Goal: Task Accomplishment & Management: Use online tool/utility

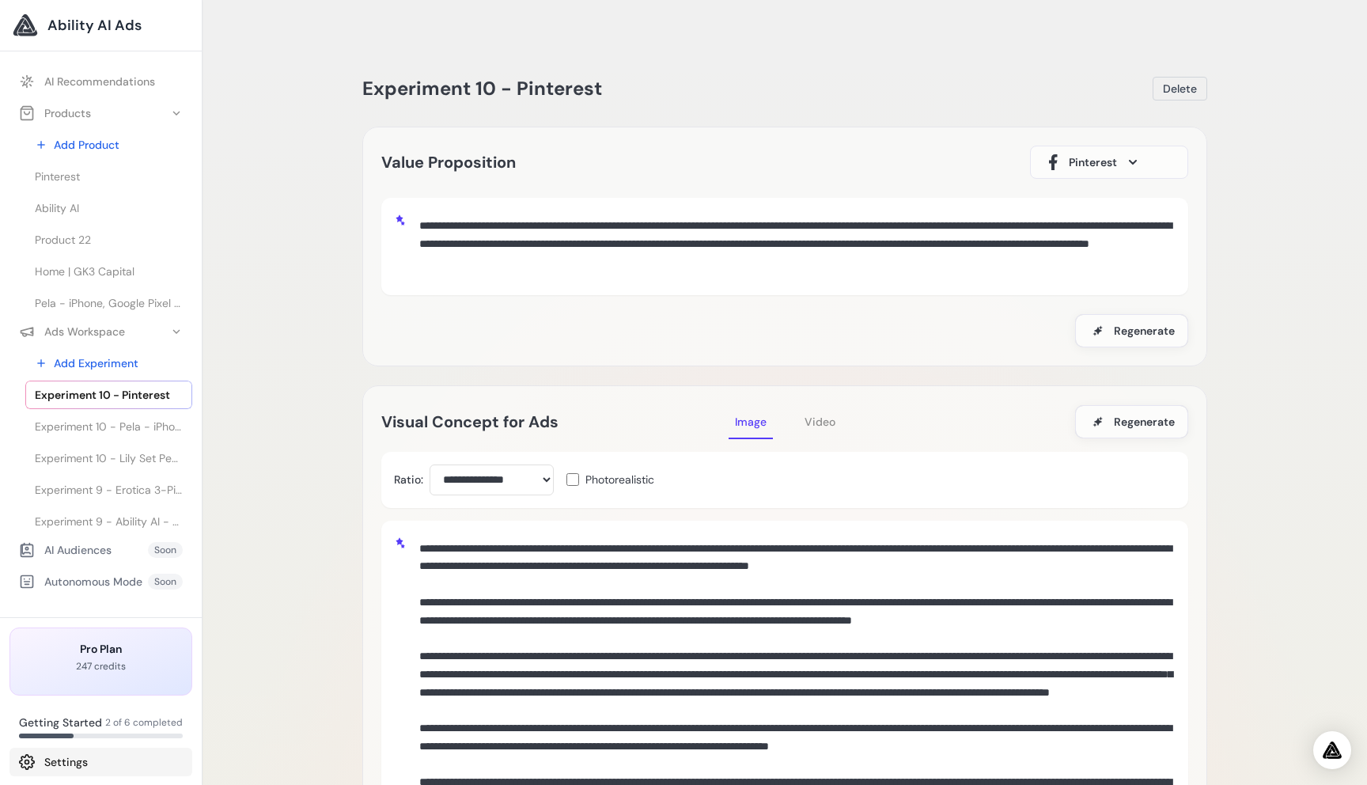
click at [98, 762] on link "Settings" at bounding box center [100, 761] width 183 height 28
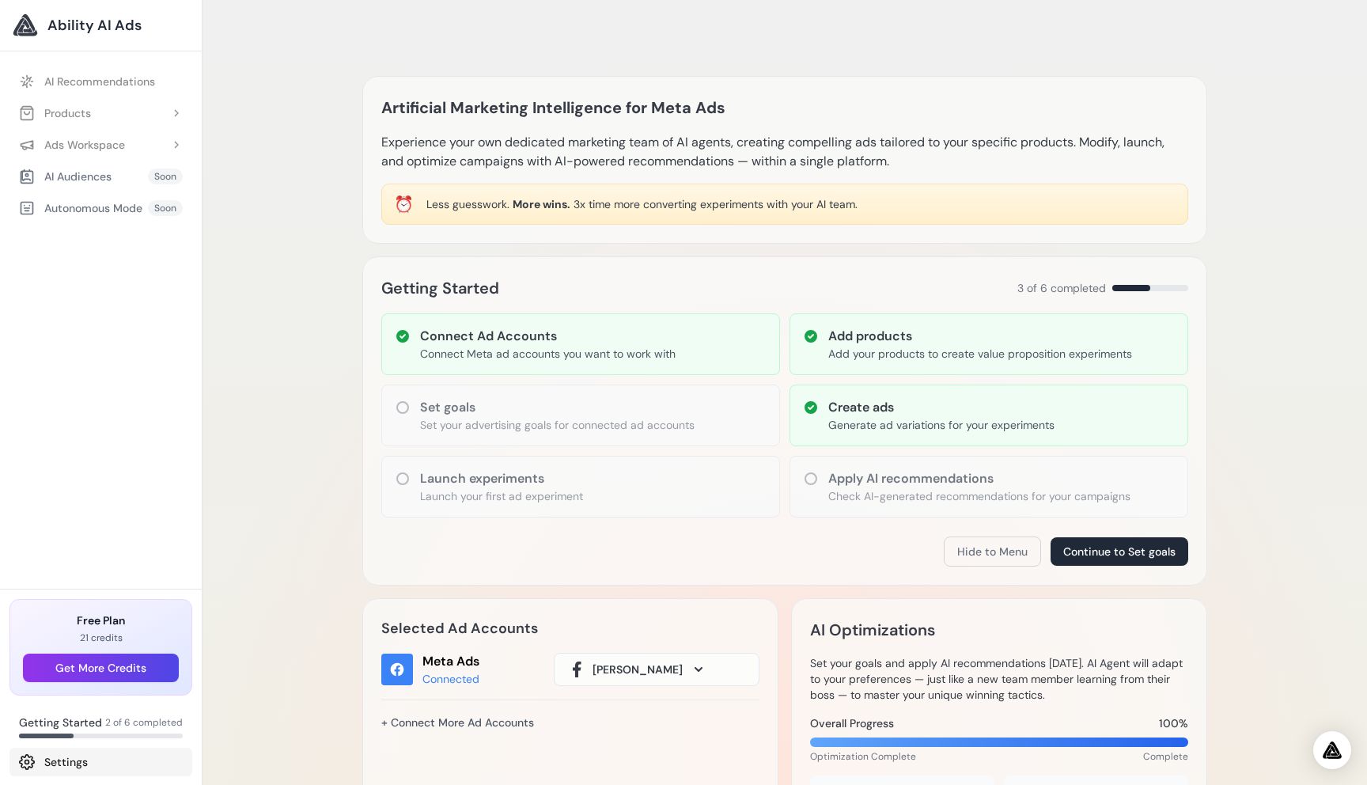
click at [88, 760] on link "Settings" at bounding box center [100, 761] width 183 height 28
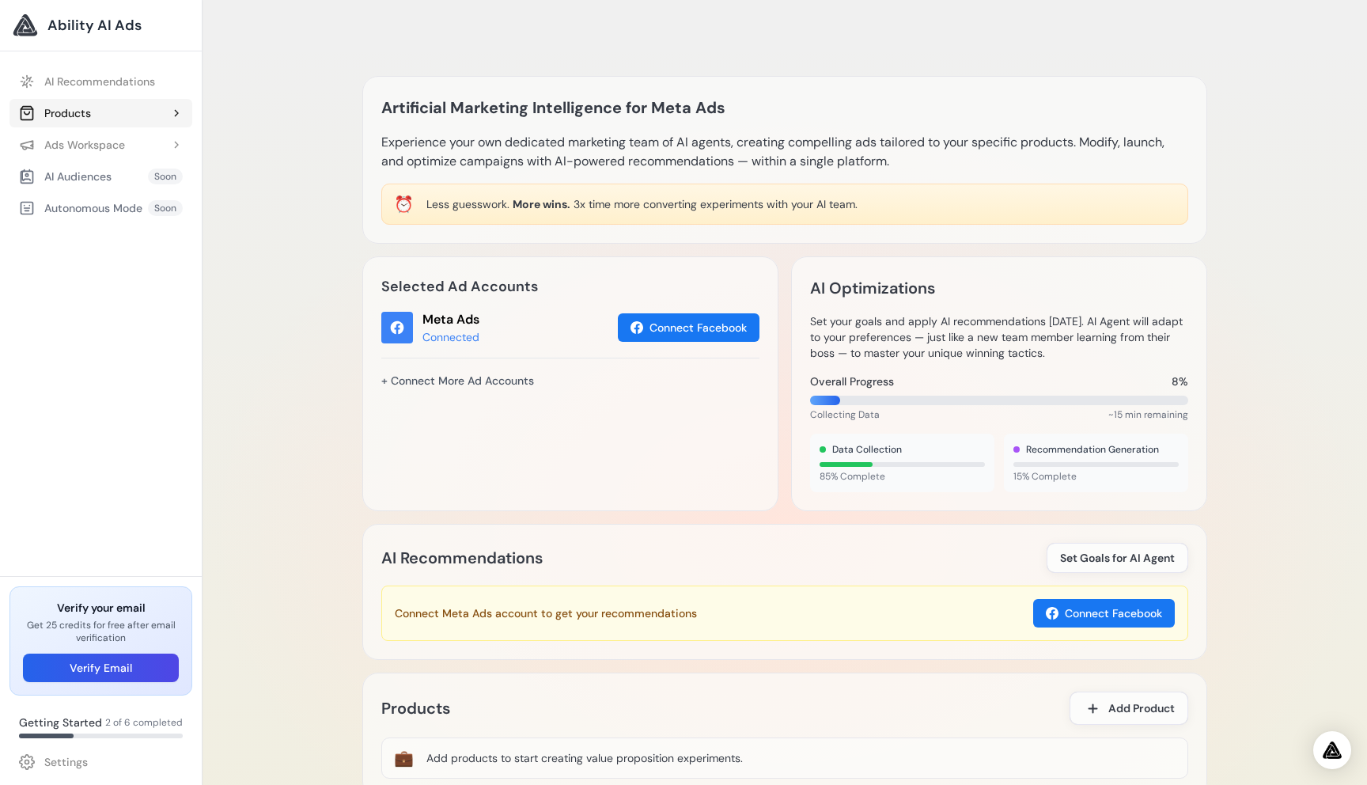
click at [107, 115] on button "Products" at bounding box center [100, 113] width 183 height 28
click at [112, 153] on link "Add Product" at bounding box center [108, 145] width 167 height 28
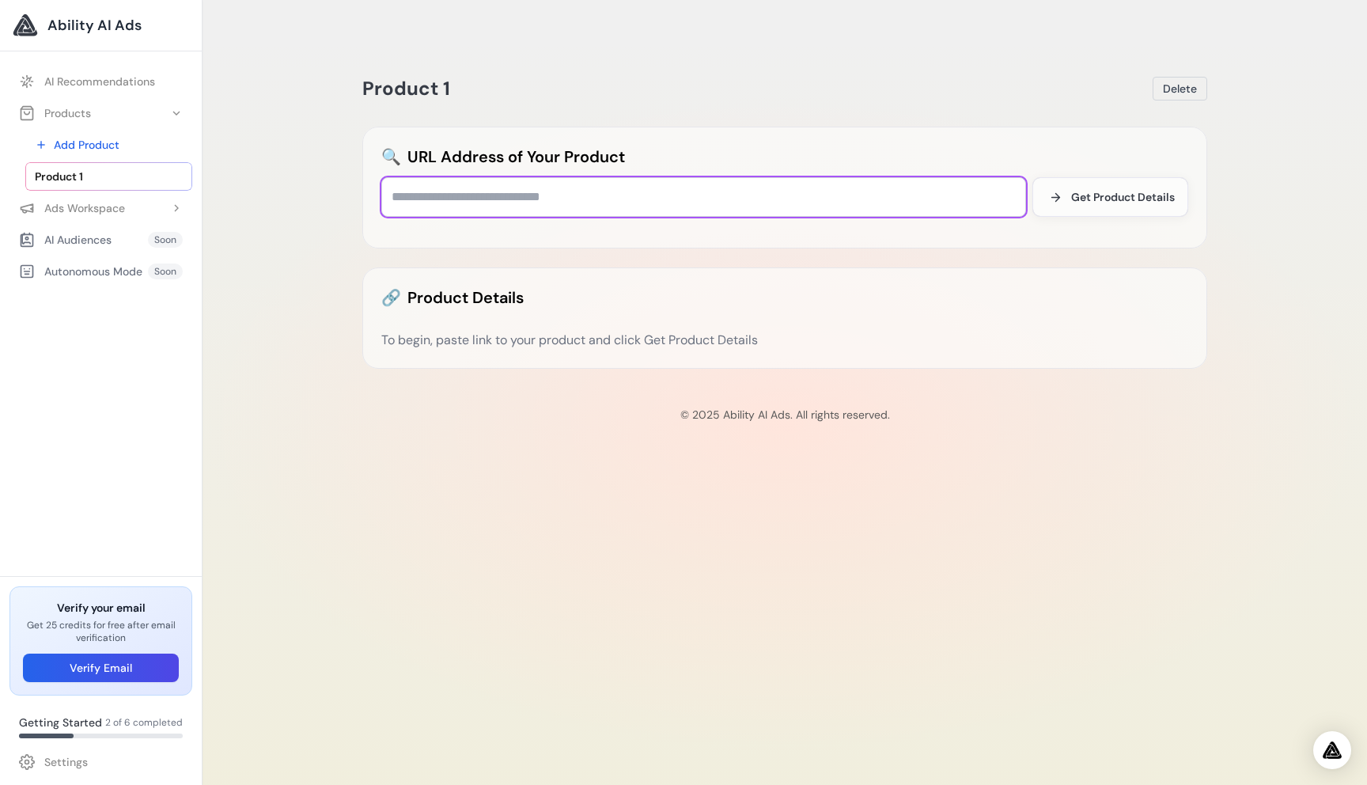
click at [545, 177] on input "text" at bounding box center [703, 197] width 645 height 40
paste input "**********"
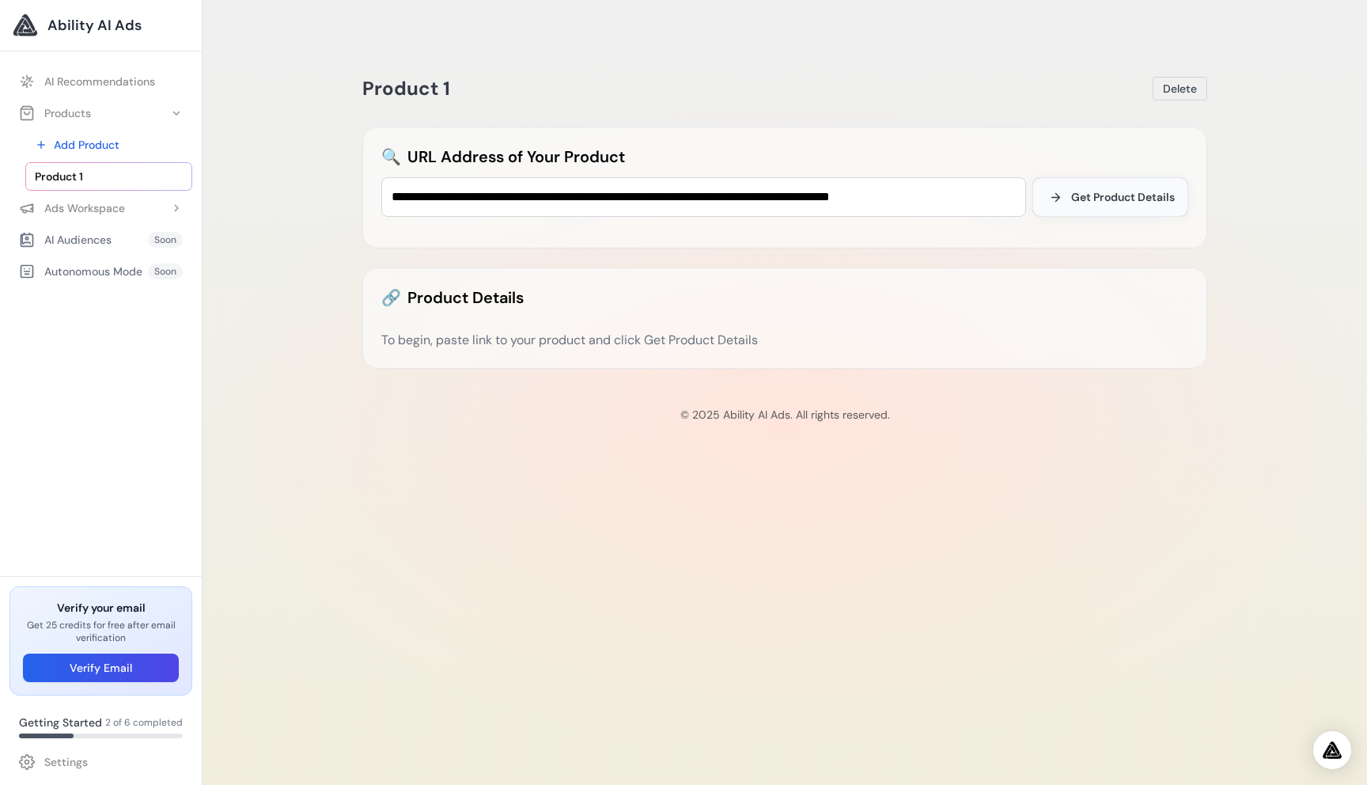
click at [1103, 189] on span "Get Product Details" at bounding box center [1123, 197] width 104 height 16
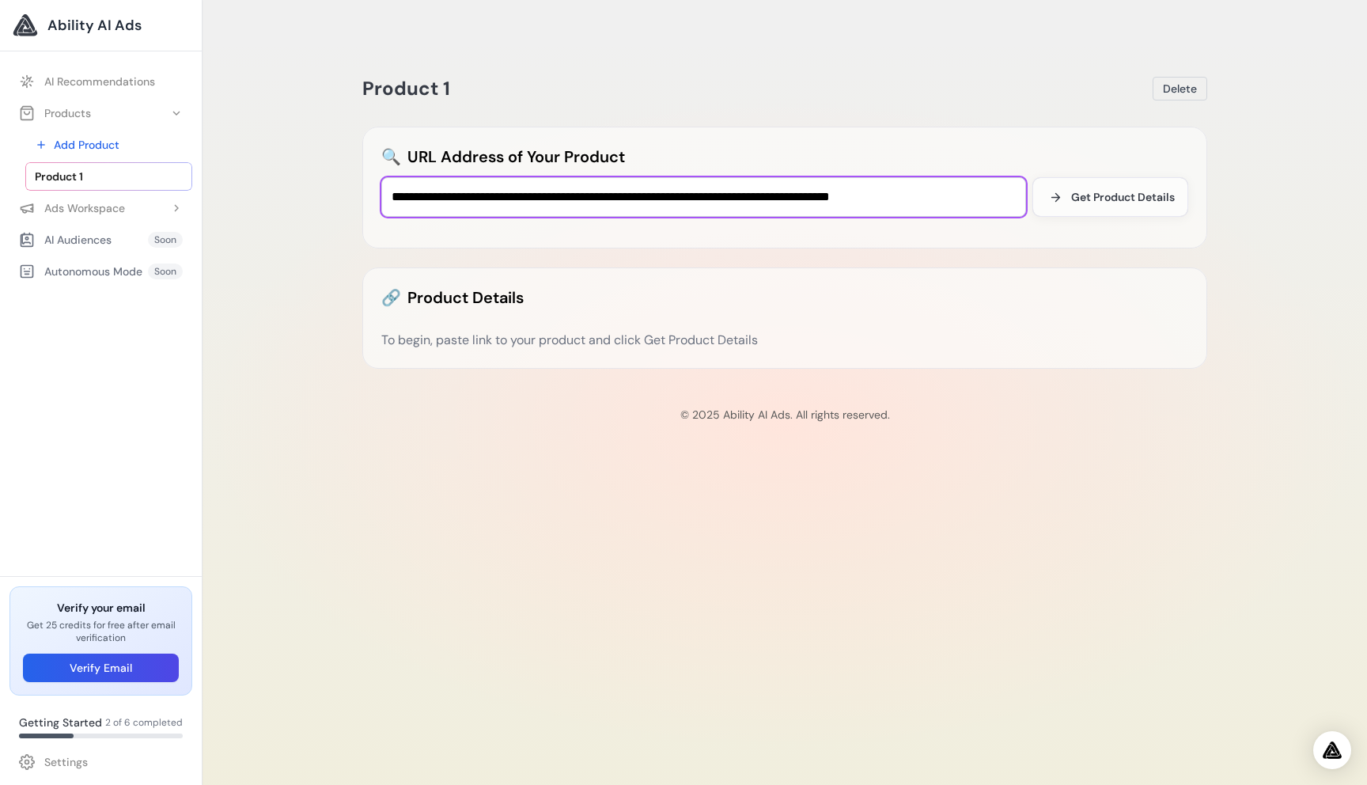
click at [951, 177] on input "**********" at bounding box center [703, 197] width 645 height 40
click at [539, 177] on input "**********" at bounding box center [703, 197] width 645 height 40
type input "**********"
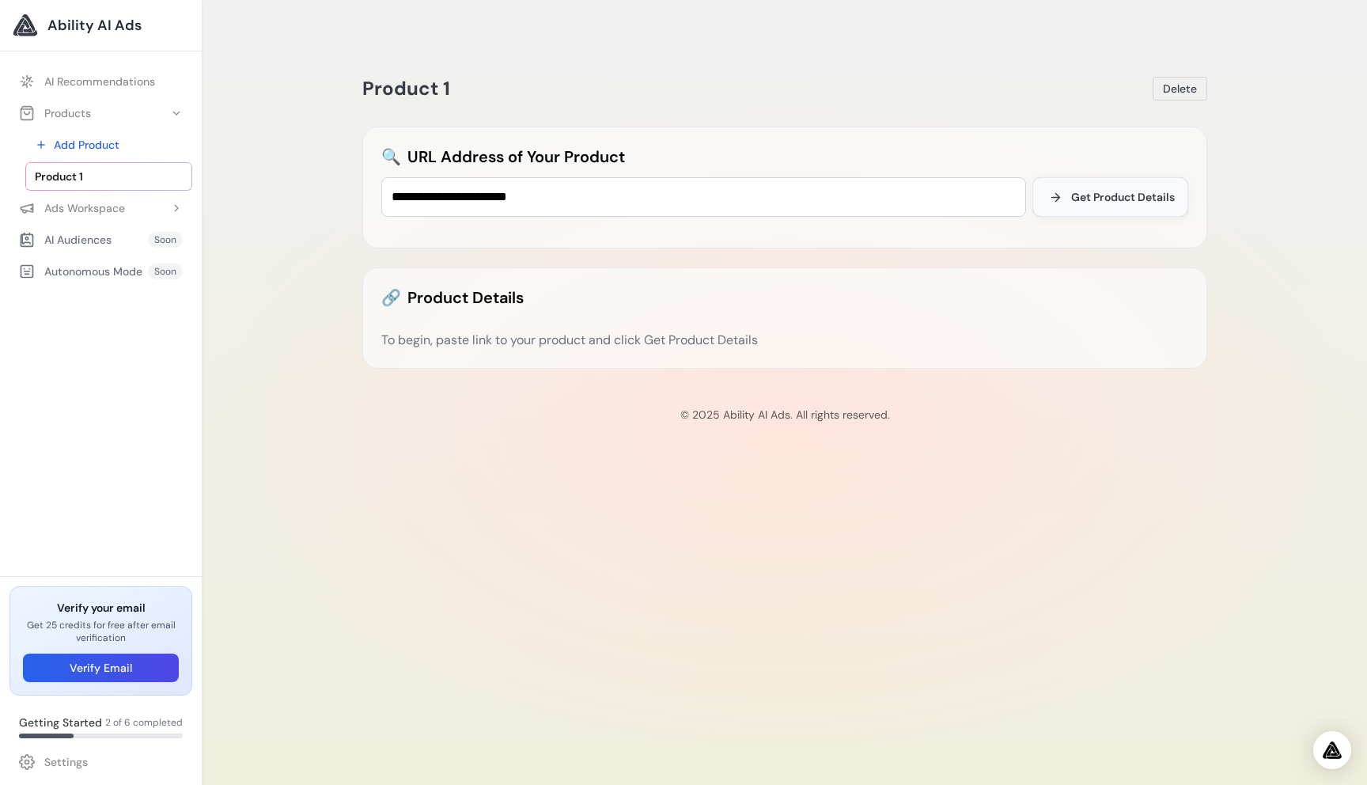
click at [1104, 189] on span "Get Product Details" at bounding box center [1123, 197] width 104 height 16
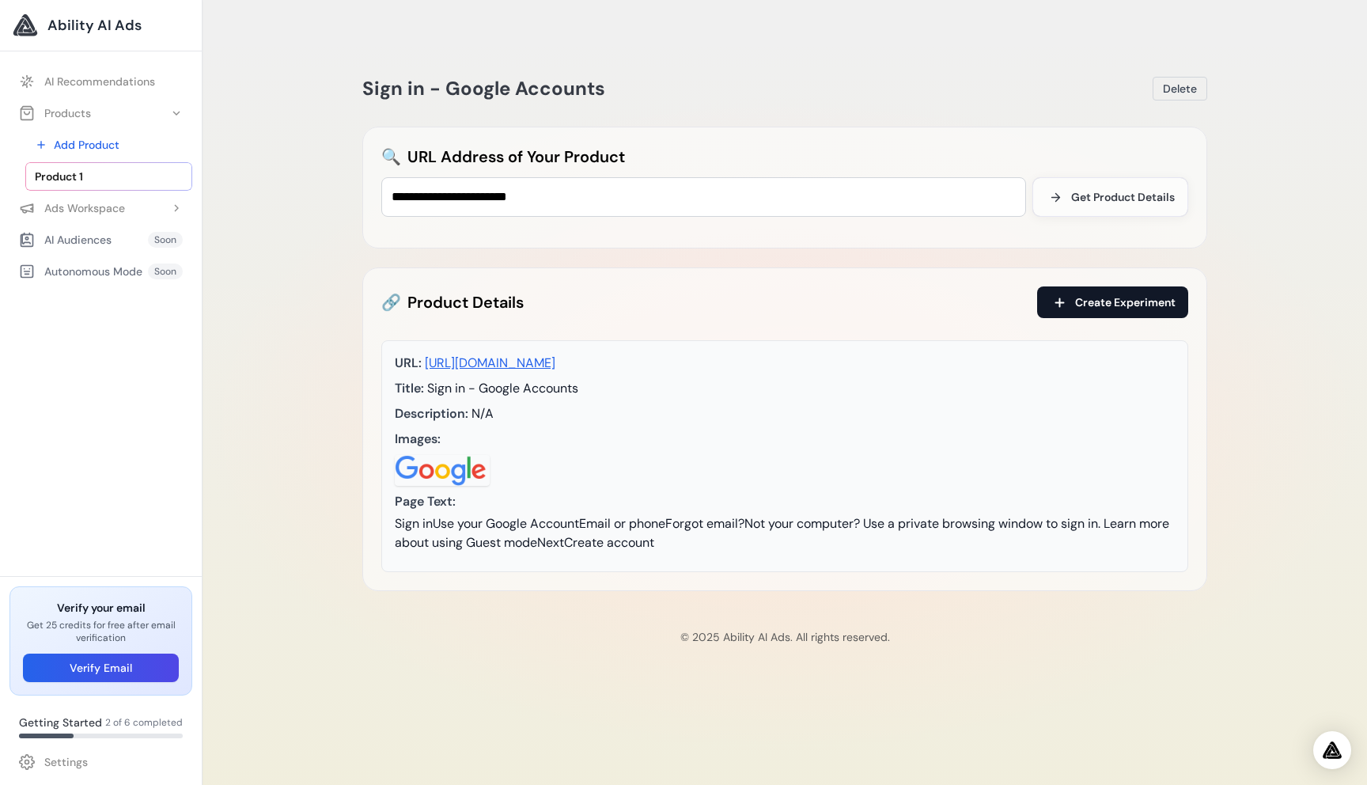
click at [1064, 293] on span at bounding box center [1059, 302] width 19 height 19
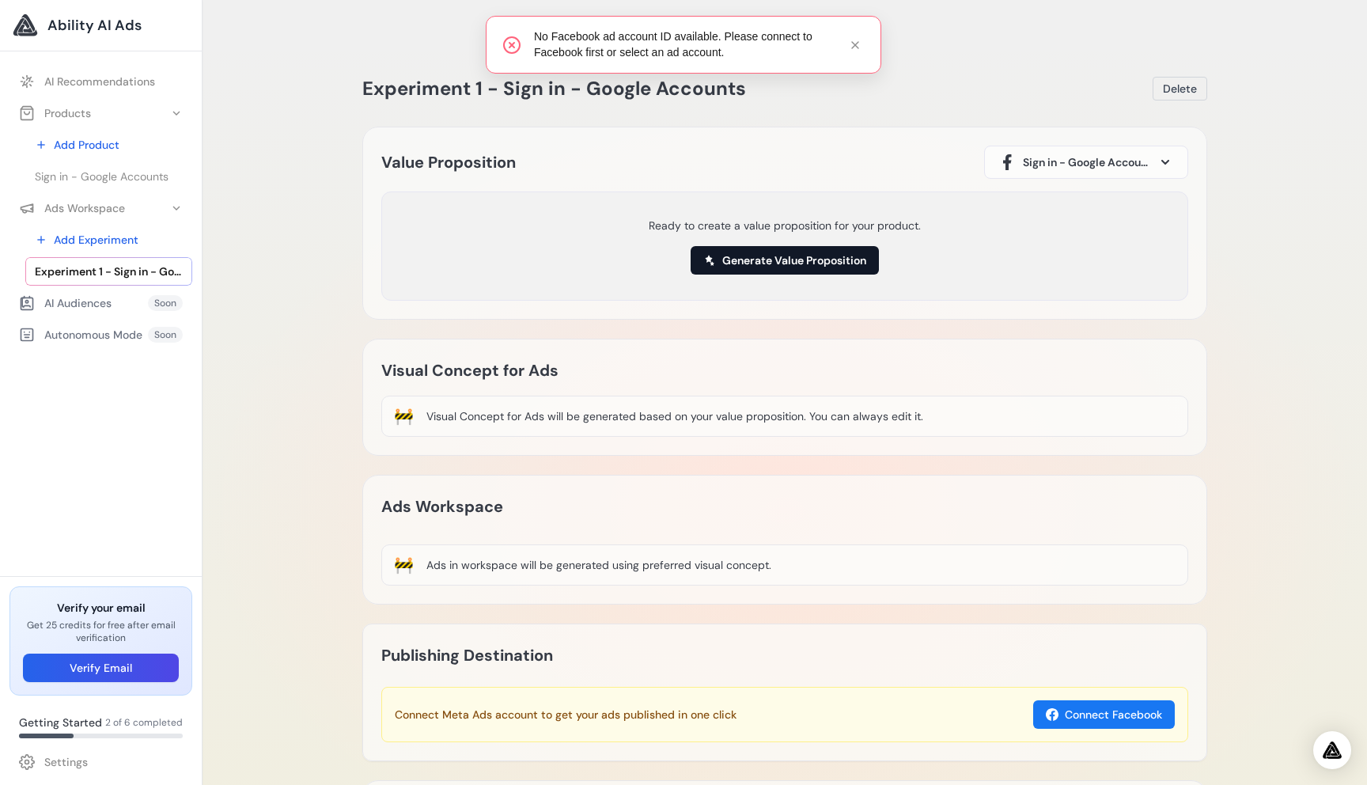
click at [831, 246] on button "Generate Value Proposition" at bounding box center [785, 260] width 188 height 28
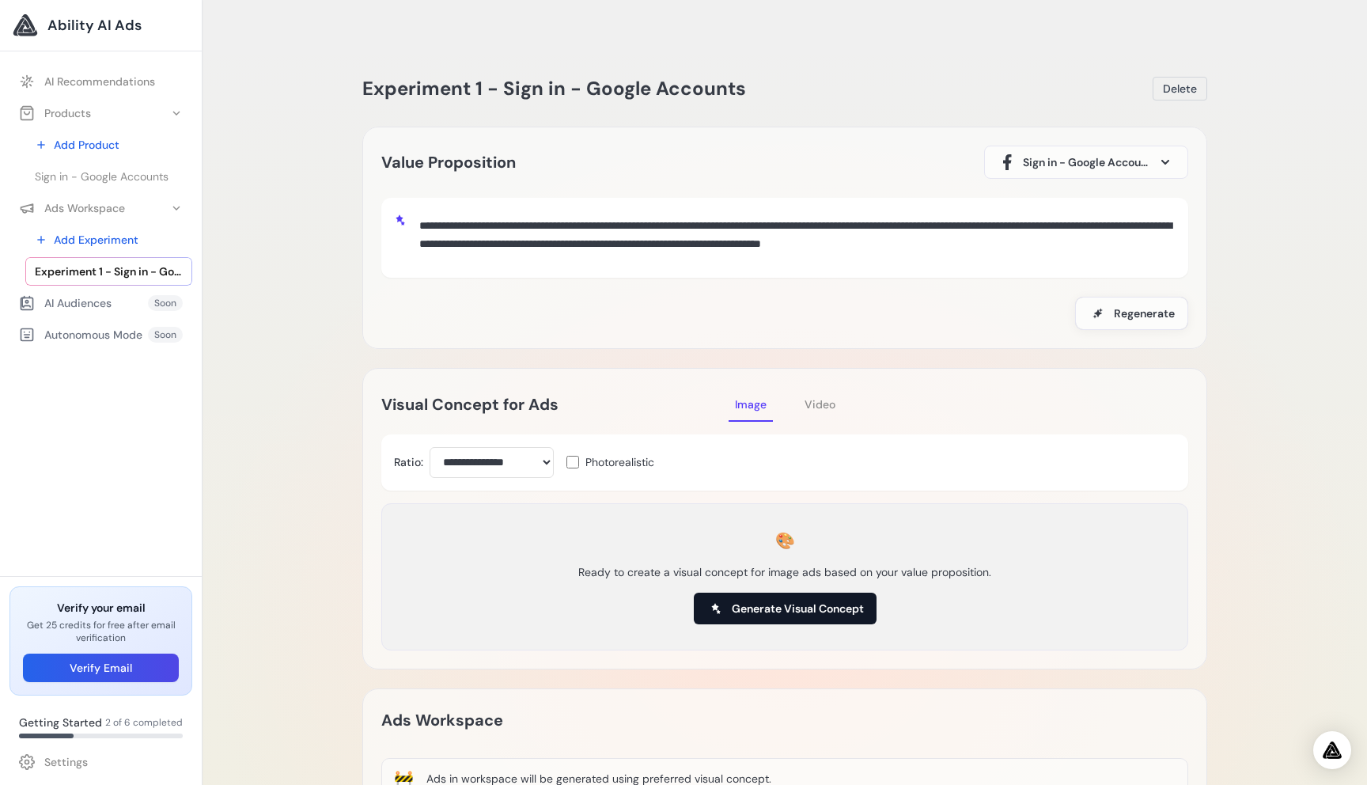
click at [841, 592] on button "Generate Visual Concept" at bounding box center [785, 608] width 183 height 32
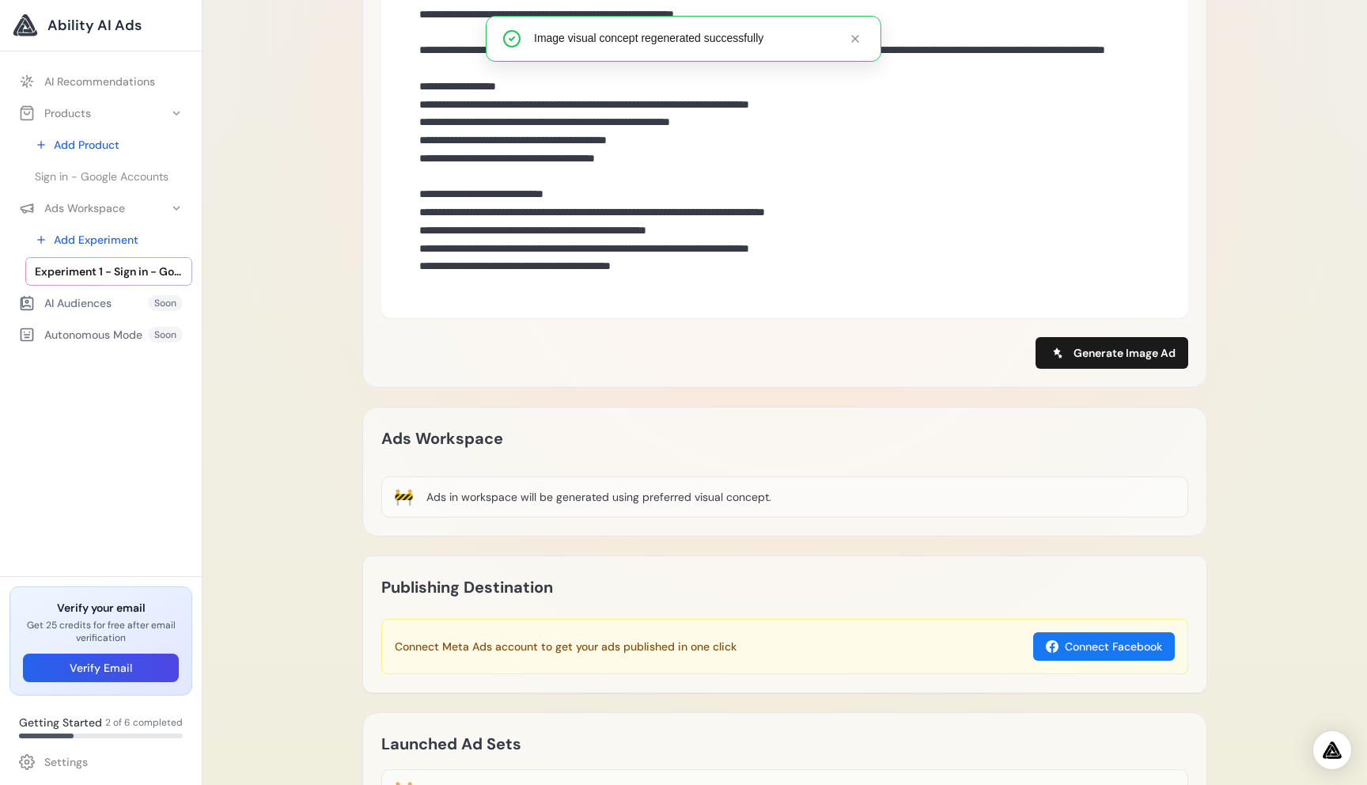
scroll to position [865, 0]
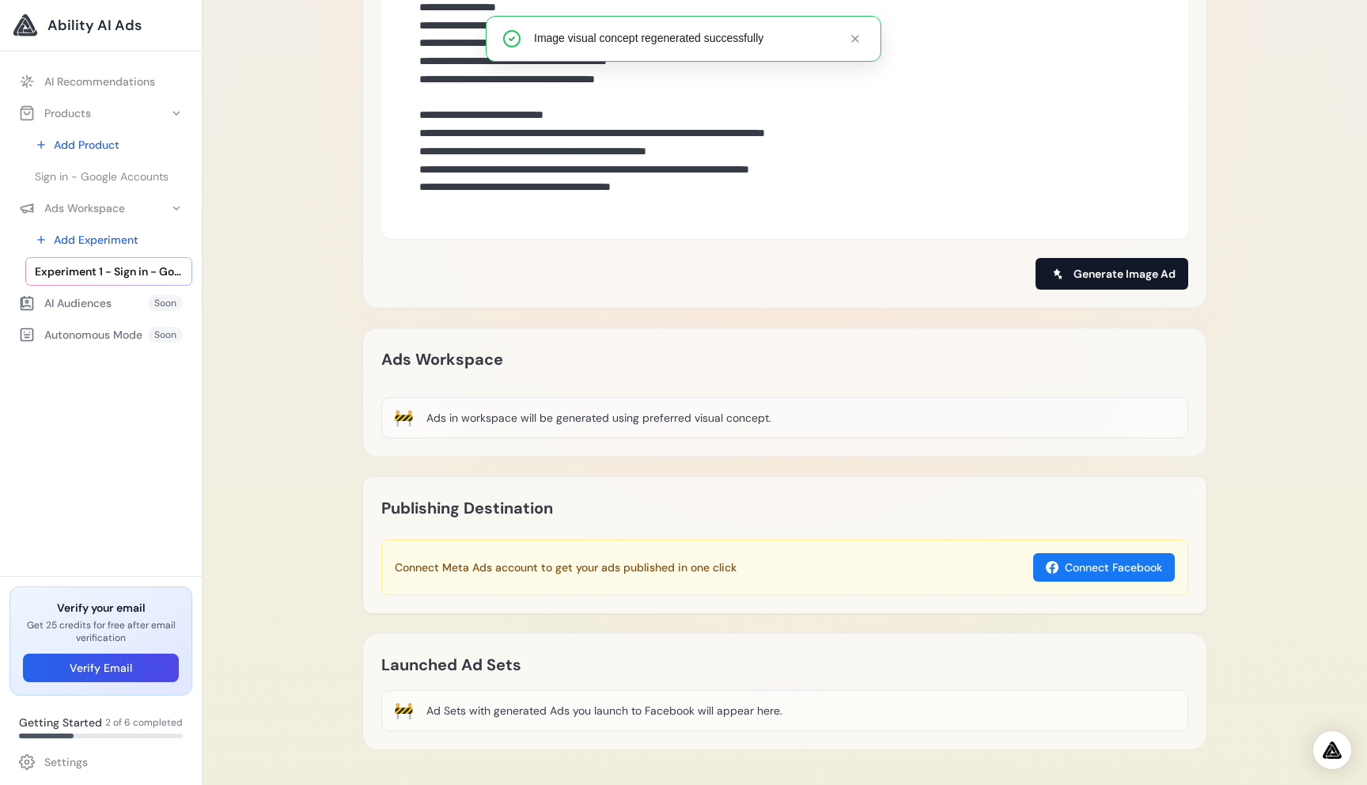
click at [1078, 266] on span "Generate Image Ad" at bounding box center [1124, 274] width 102 height 16
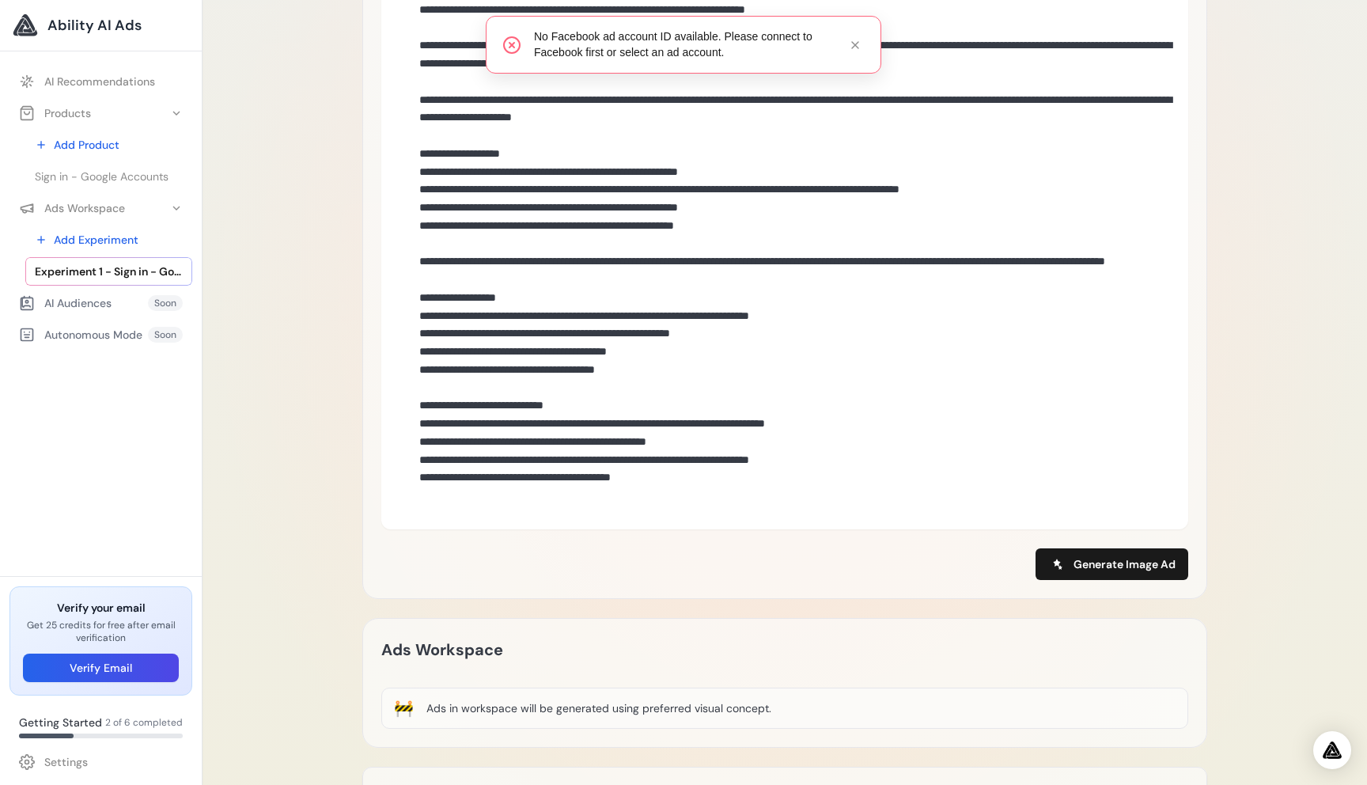
scroll to position [628, 0]
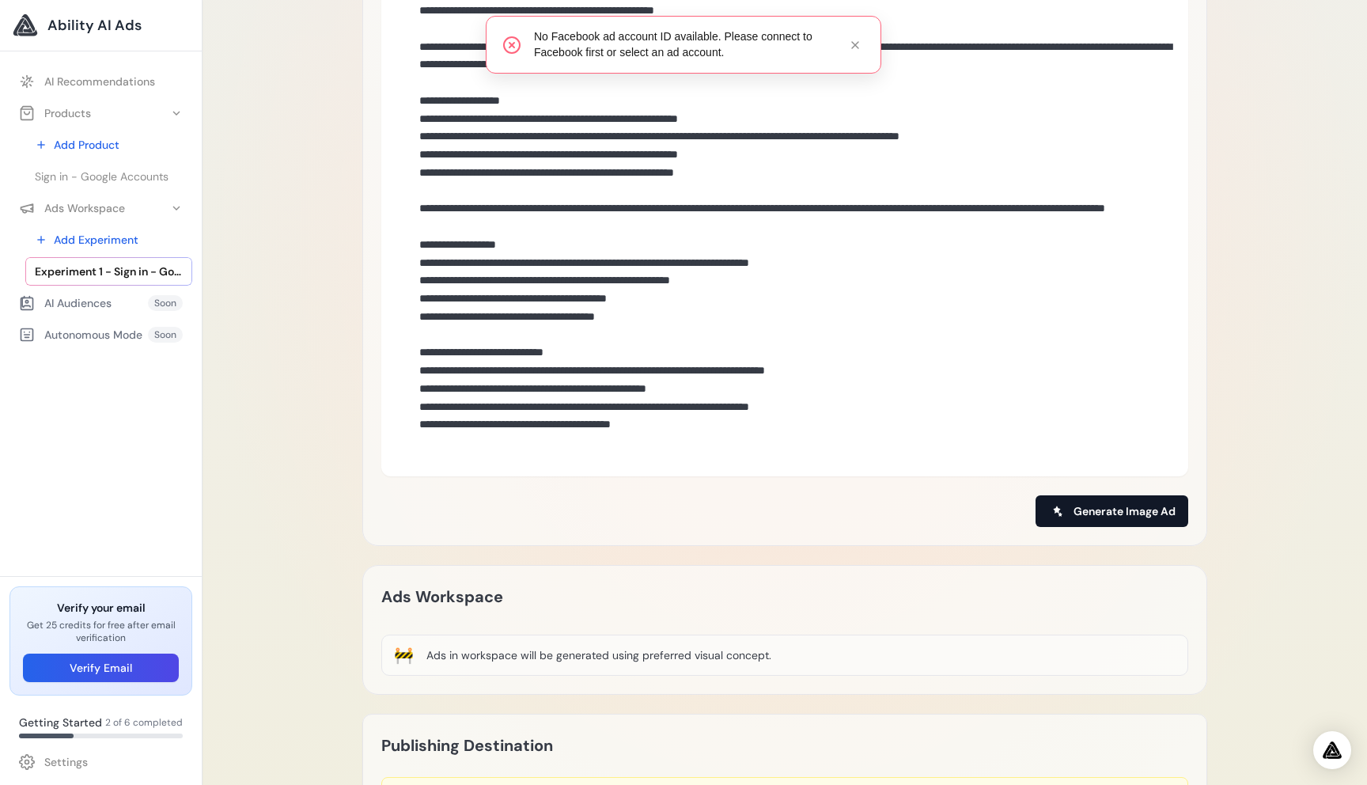
click at [1081, 495] on button "Generate Image Ad" at bounding box center [1111, 511] width 153 height 32
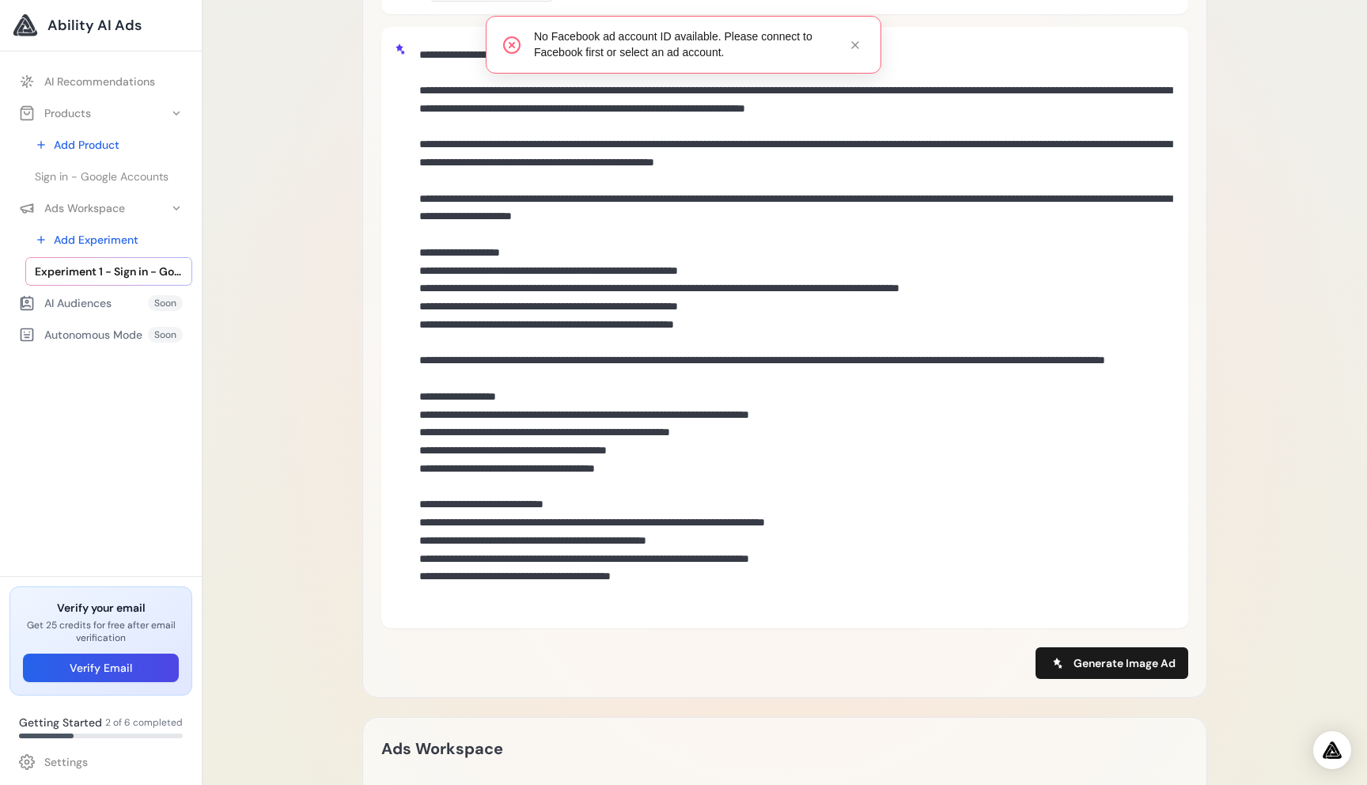
scroll to position [477, 0]
click at [1078, 654] on span "Generate Image Ad" at bounding box center [1124, 662] width 102 height 16
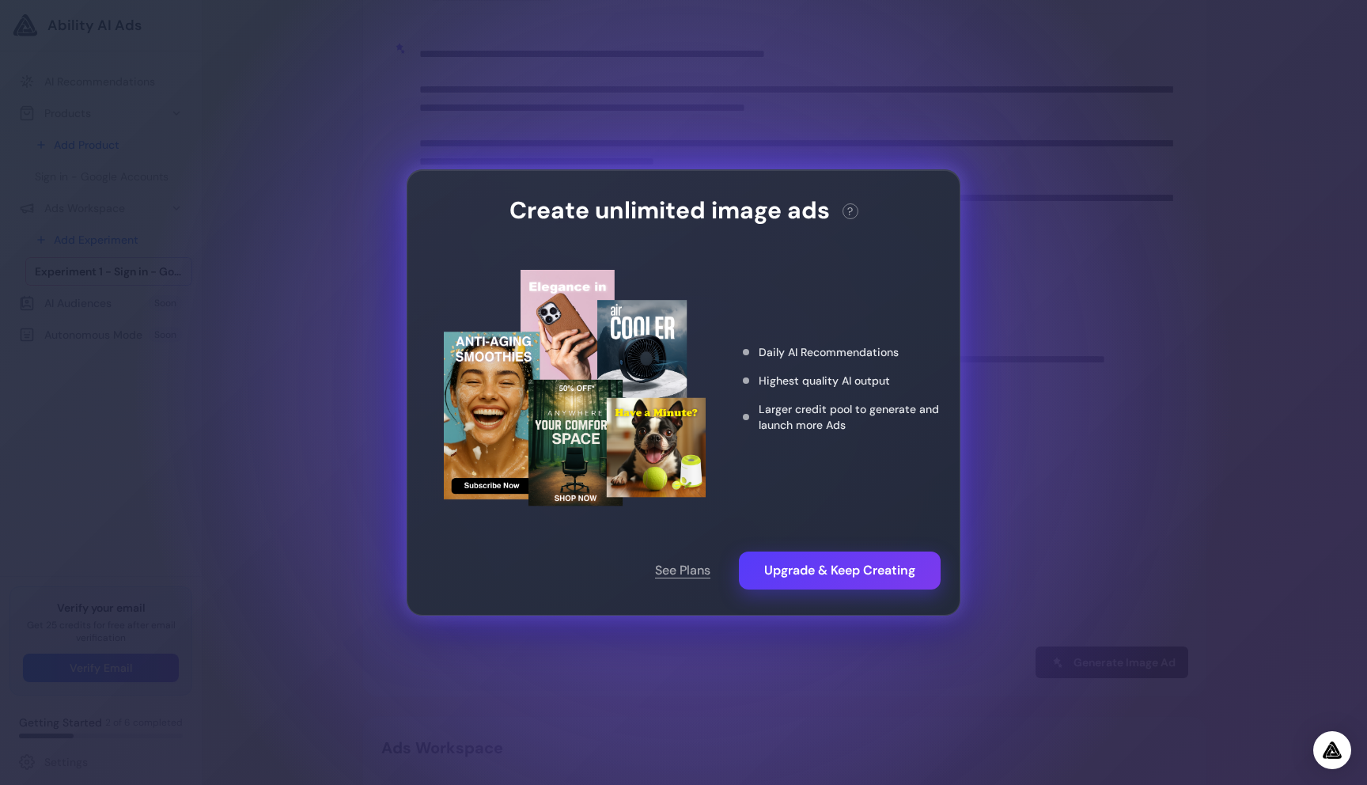
click at [1035, 196] on div "Create unlimited image ads ? This action needs 2 credits. You have 0 remaining.…" at bounding box center [683, 392] width 1367 height 785
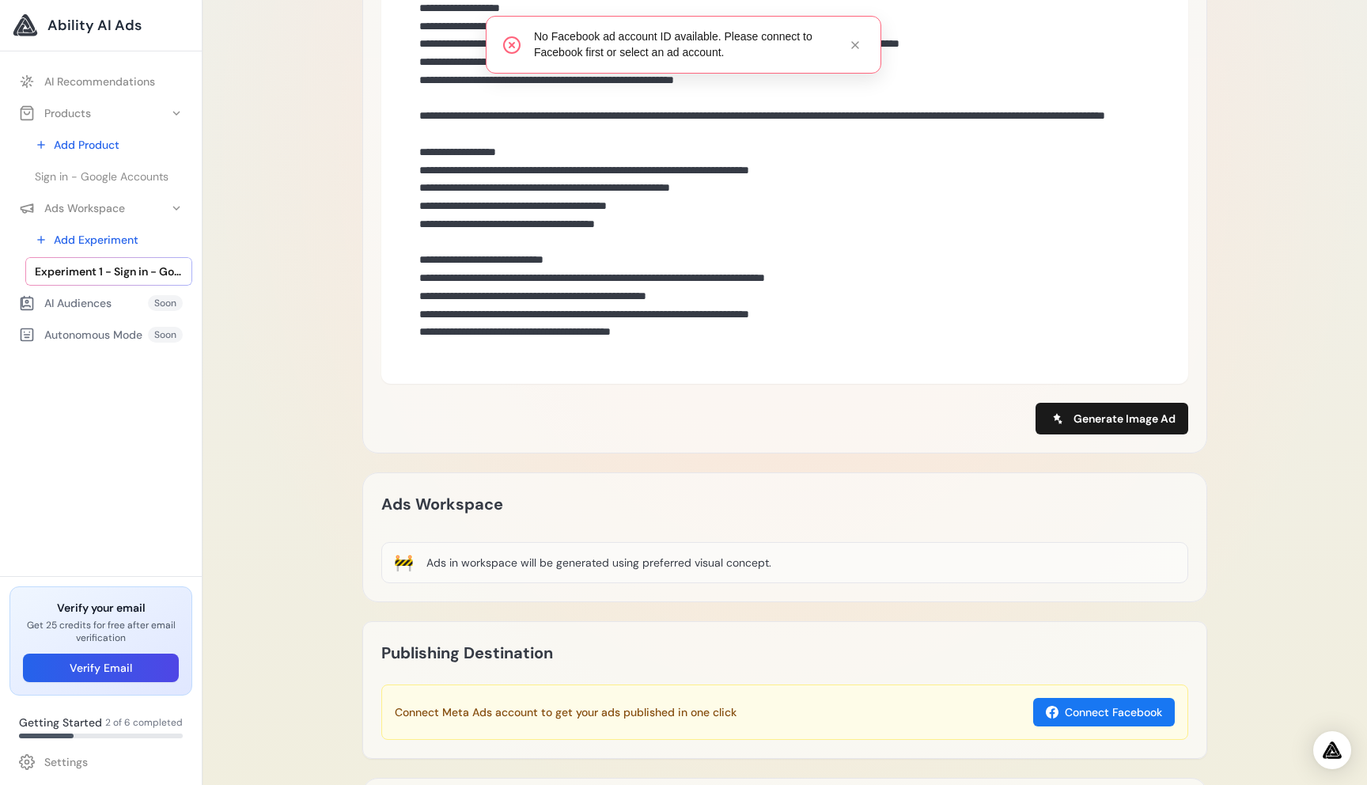
scroll to position [745, 0]
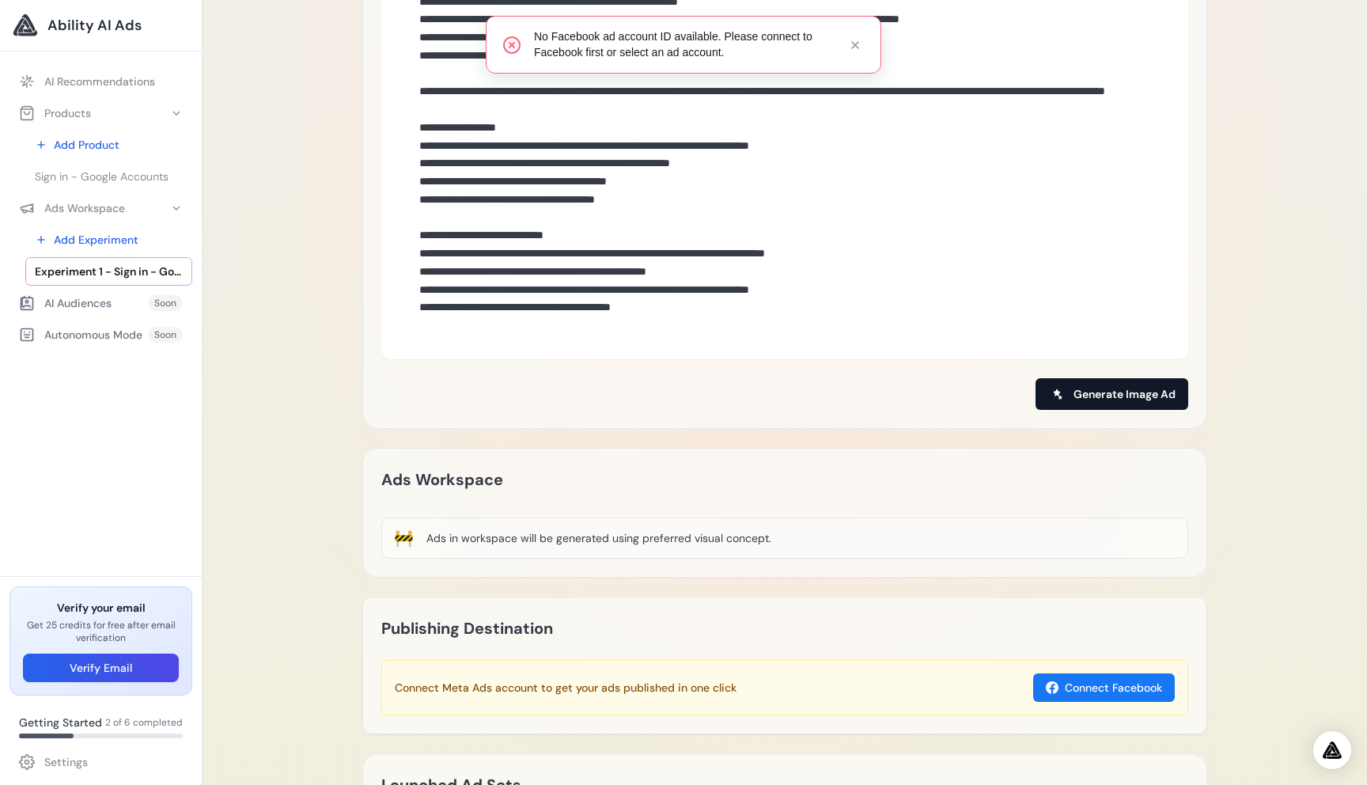
click at [1065, 384] on span at bounding box center [1057, 393] width 19 height 19
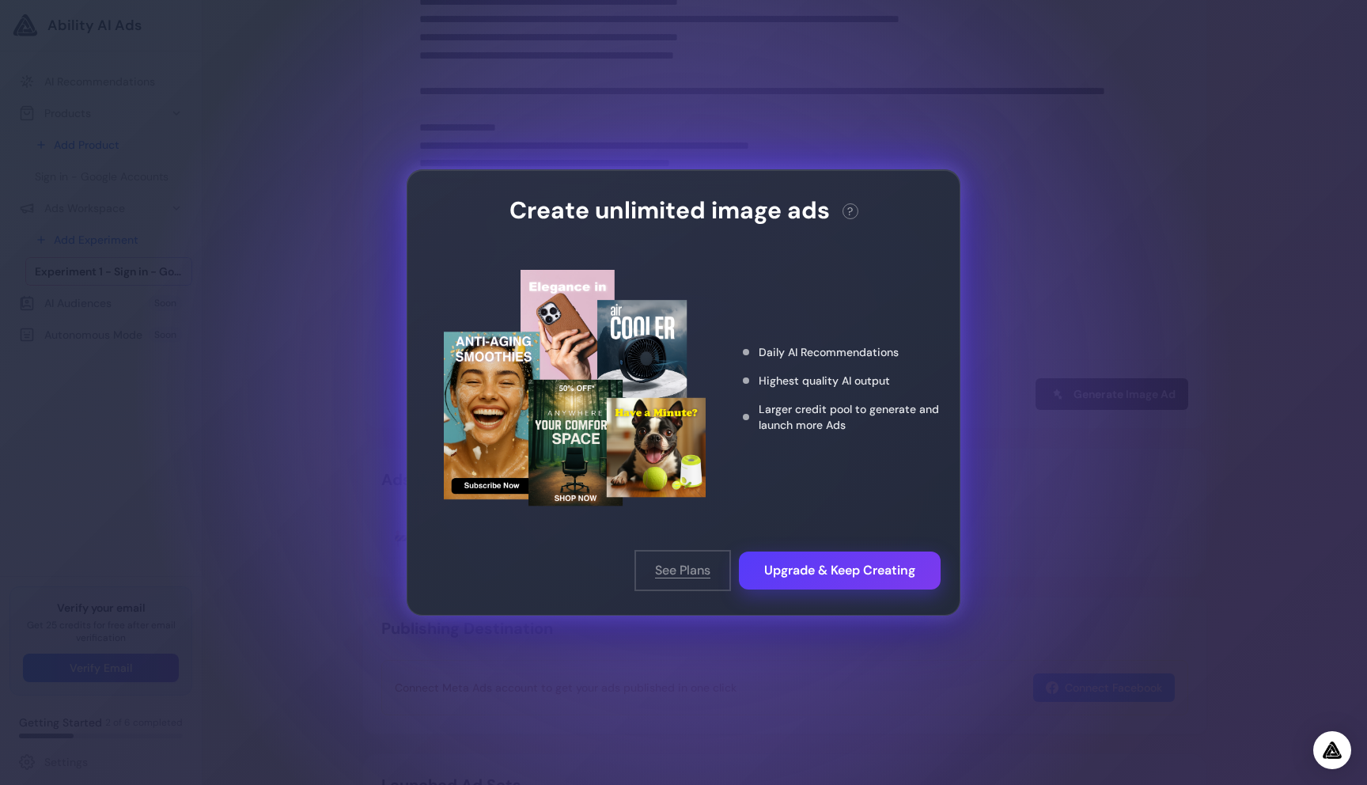
click at [665, 566] on button "See Plans" at bounding box center [682, 570] width 93 height 38
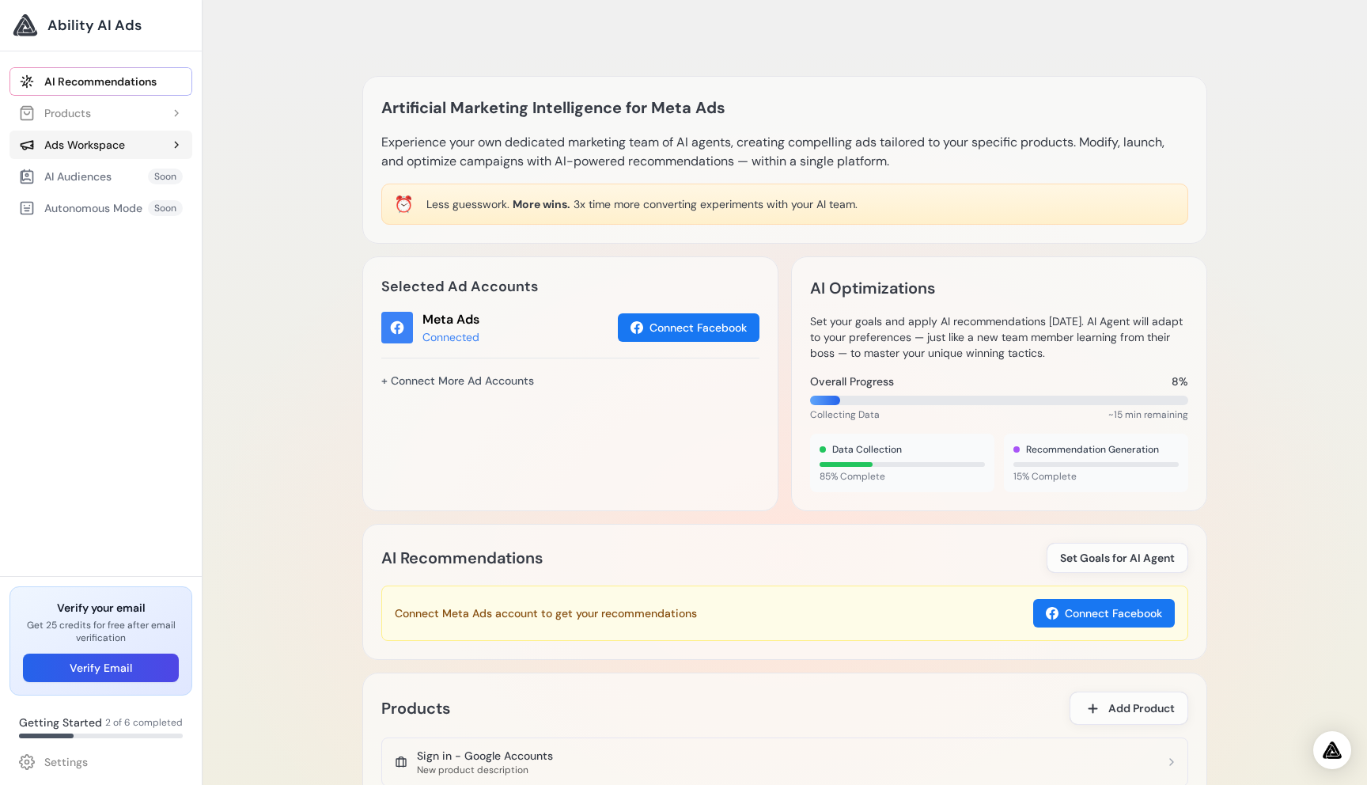
click at [91, 144] on div "Ads Workspace" at bounding box center [72, 145] width 106 height 16
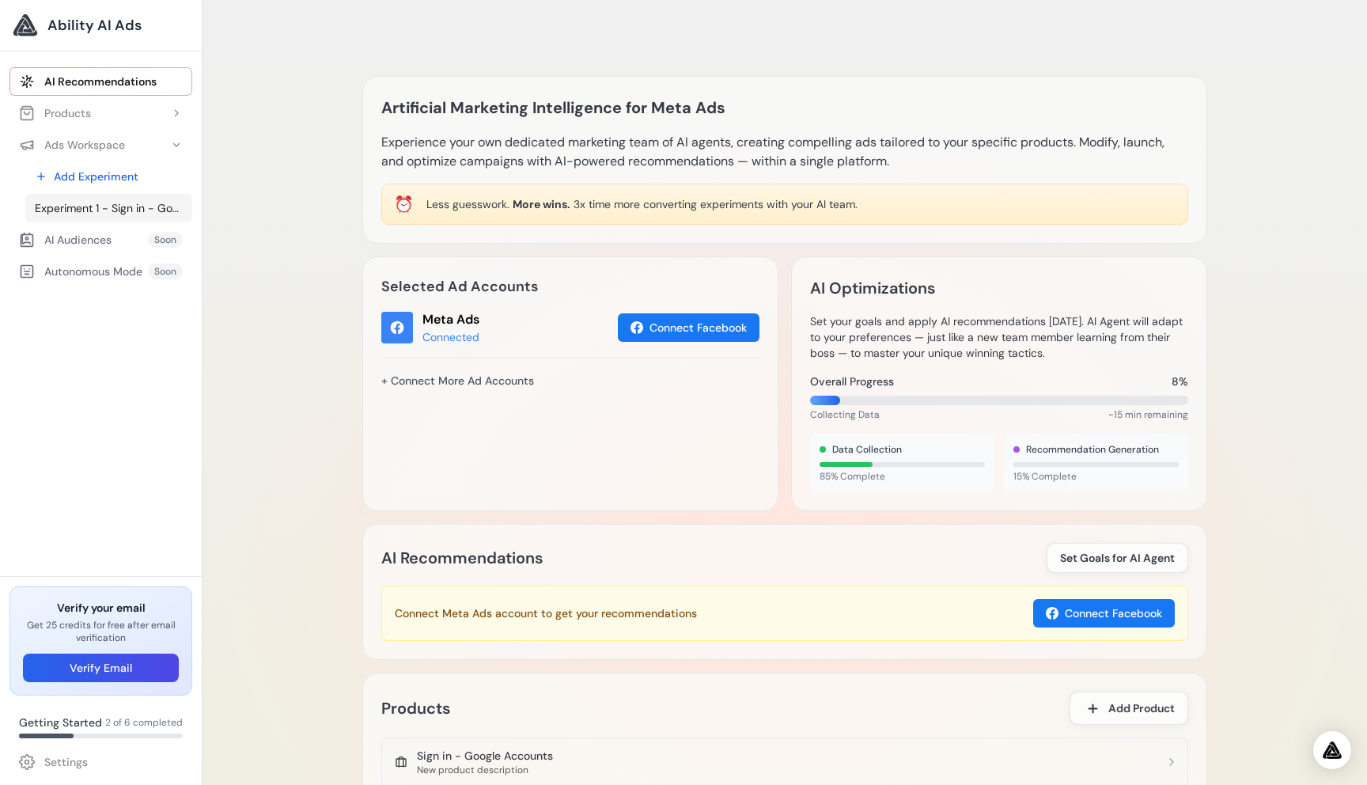
click at [123, 202] on span "Experiment 1 - Sign in - Google Accounts" at bounding box center [109, 208] width 148 height 16
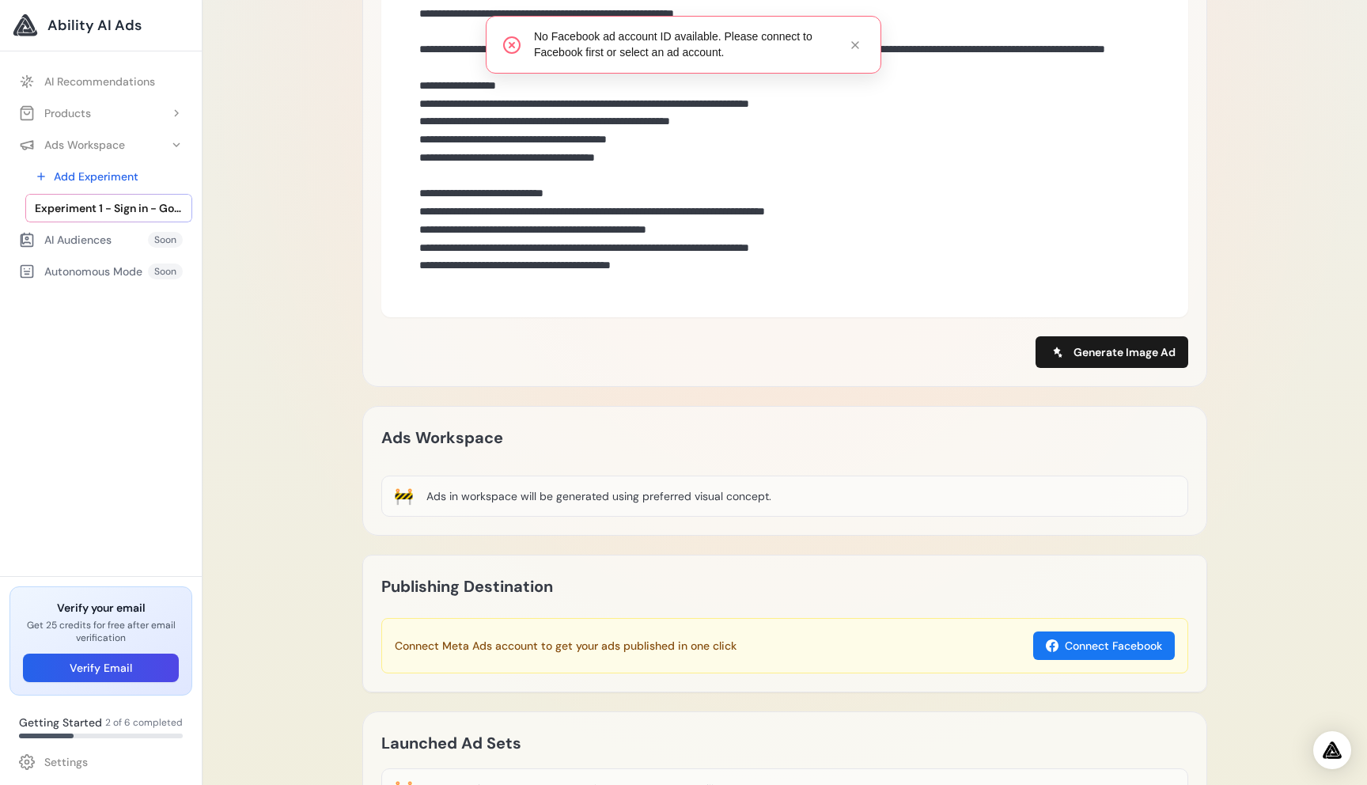
scroll to position [823, 0]
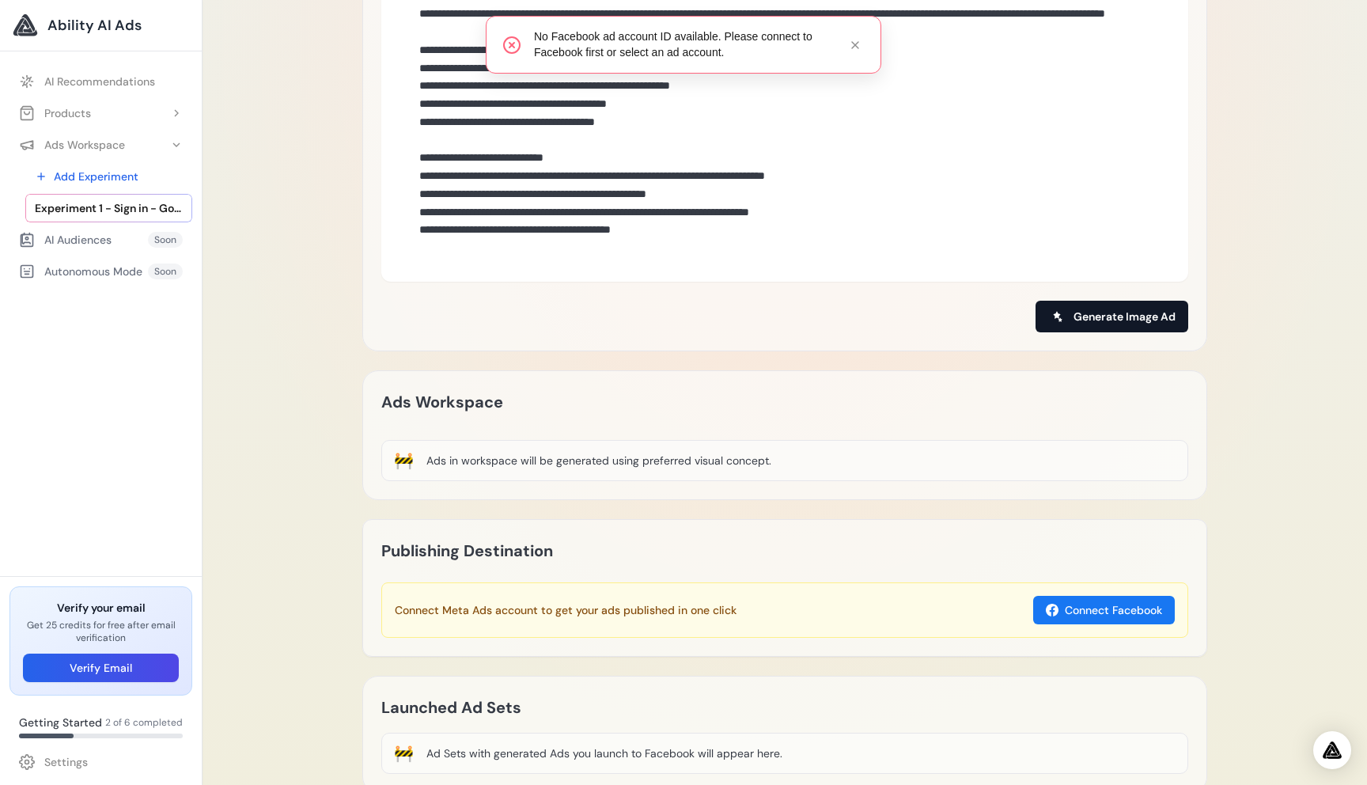
click at [1130, 308] on span "Generate Image Ad" at bounding box center [1124, 316] width 102 height 16
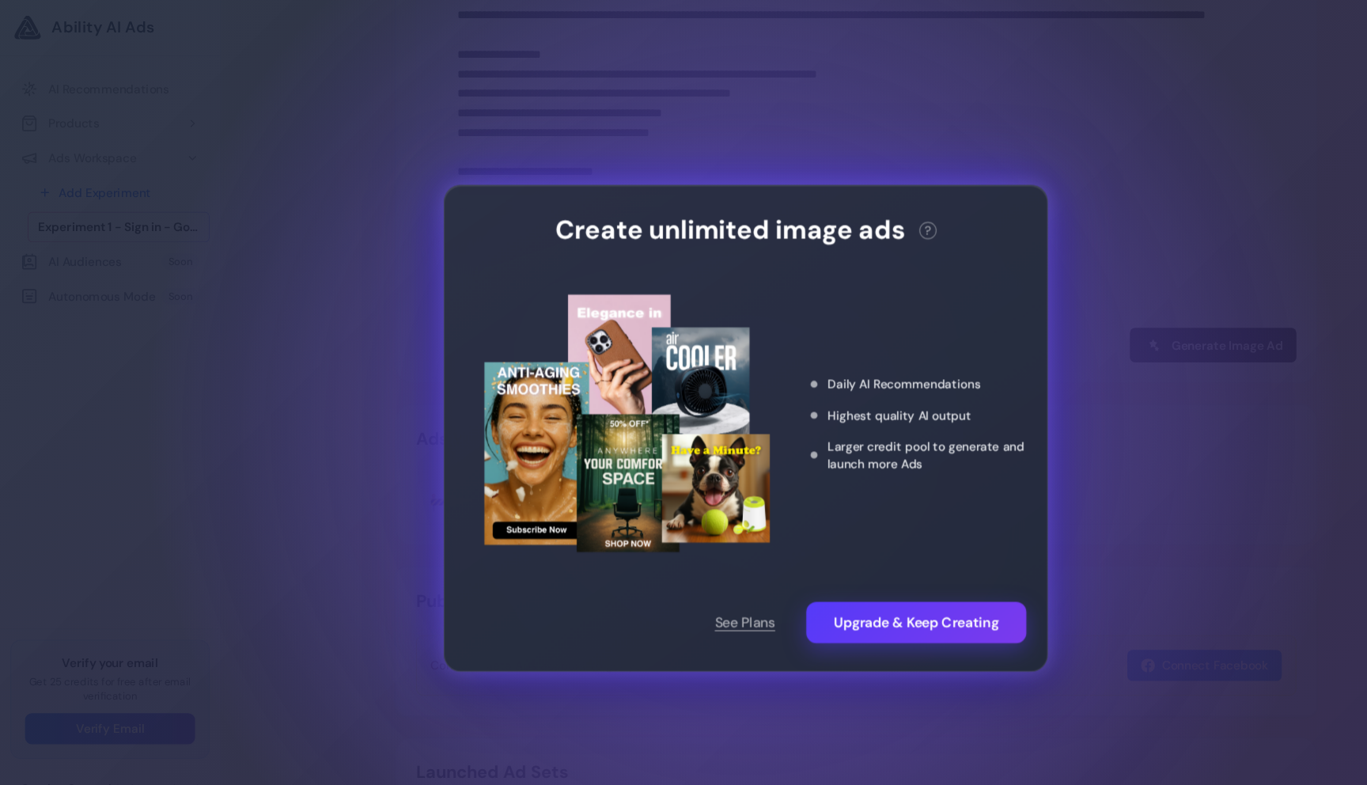
click at [1061, 65] on div "Create unlimited image ads ? This action needs 2 credits. You have 0 remaining.…" at bounding box center [683, 392] width 1367 height 785
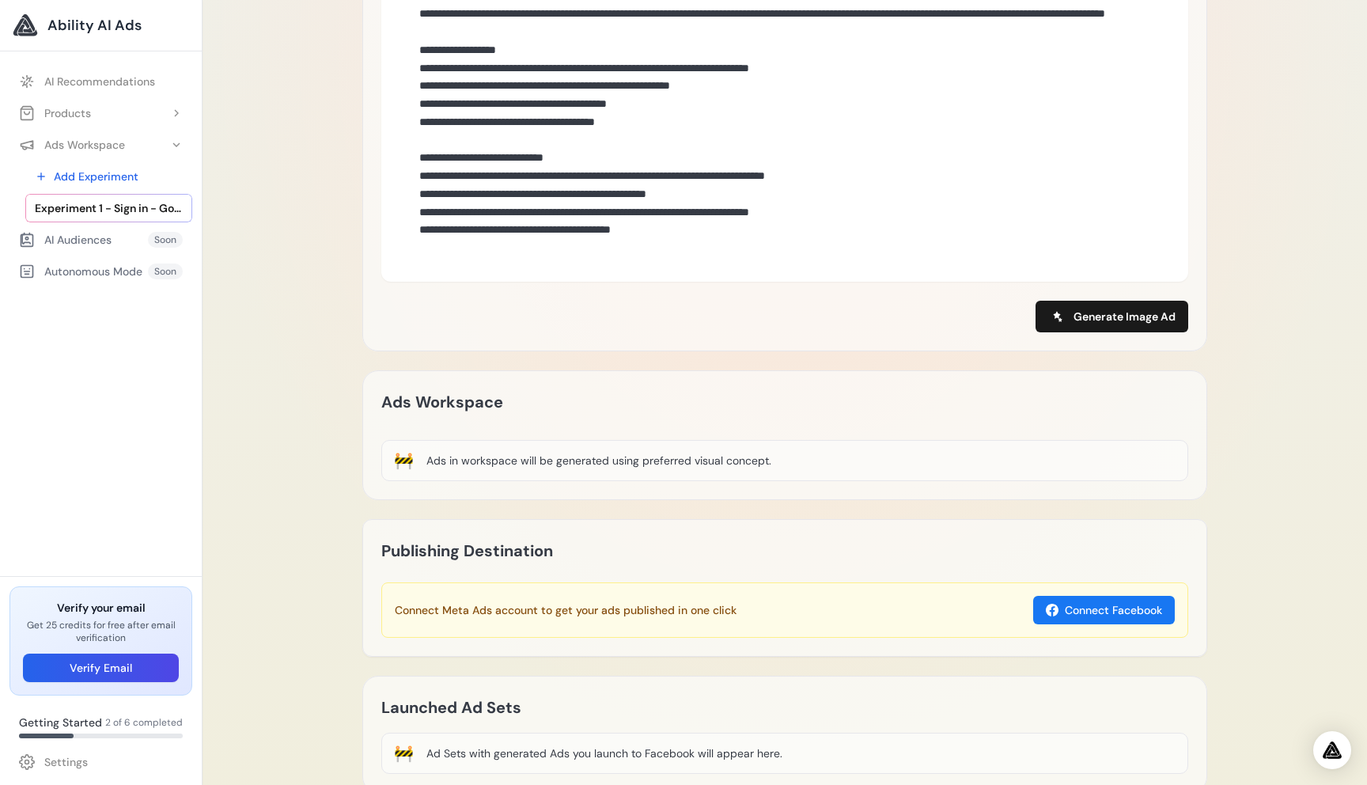
click at [297, 424] on div "Experiment 1 - Sign in - Google Accounts Delete Loading Experiment Processing e…" at bounding box center [784, 46] width 1164 height 1675
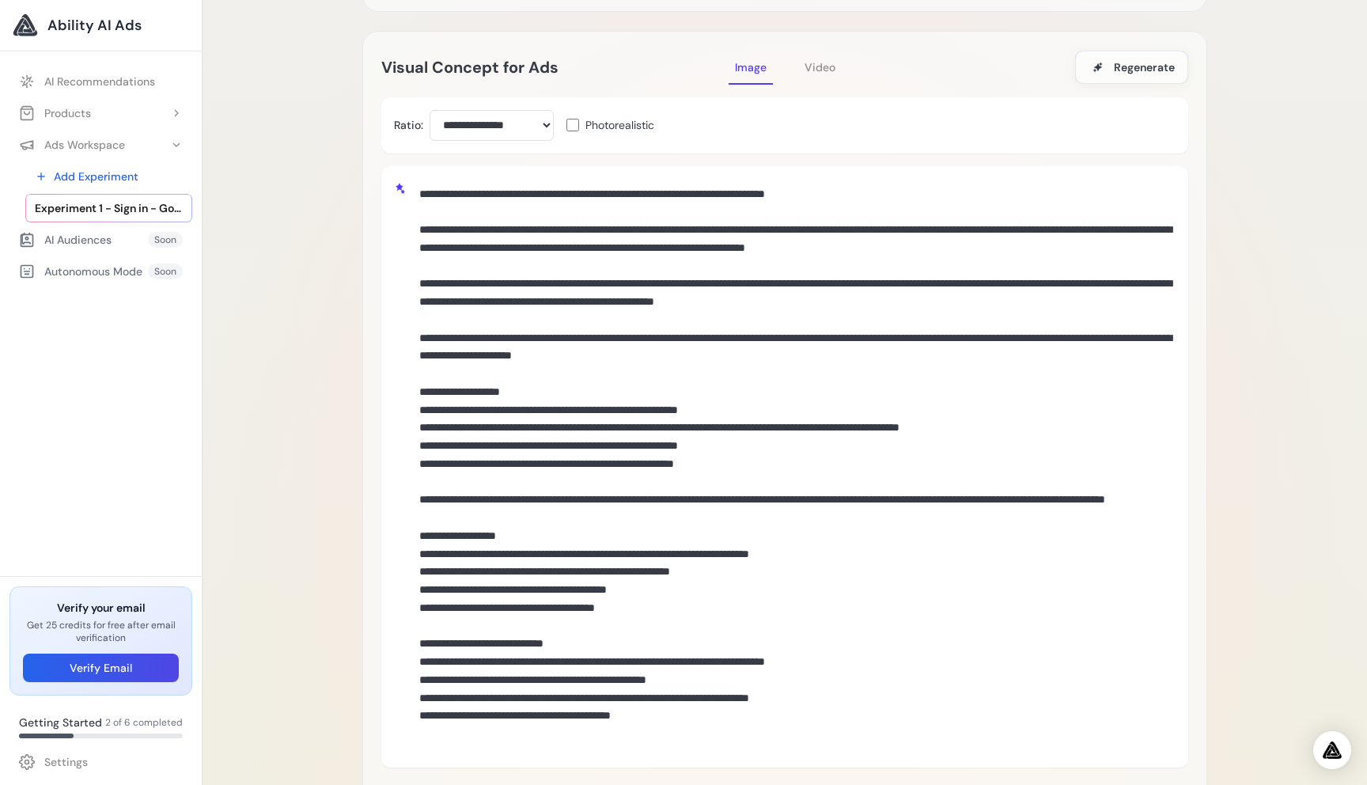
scroll to position [0, 0]
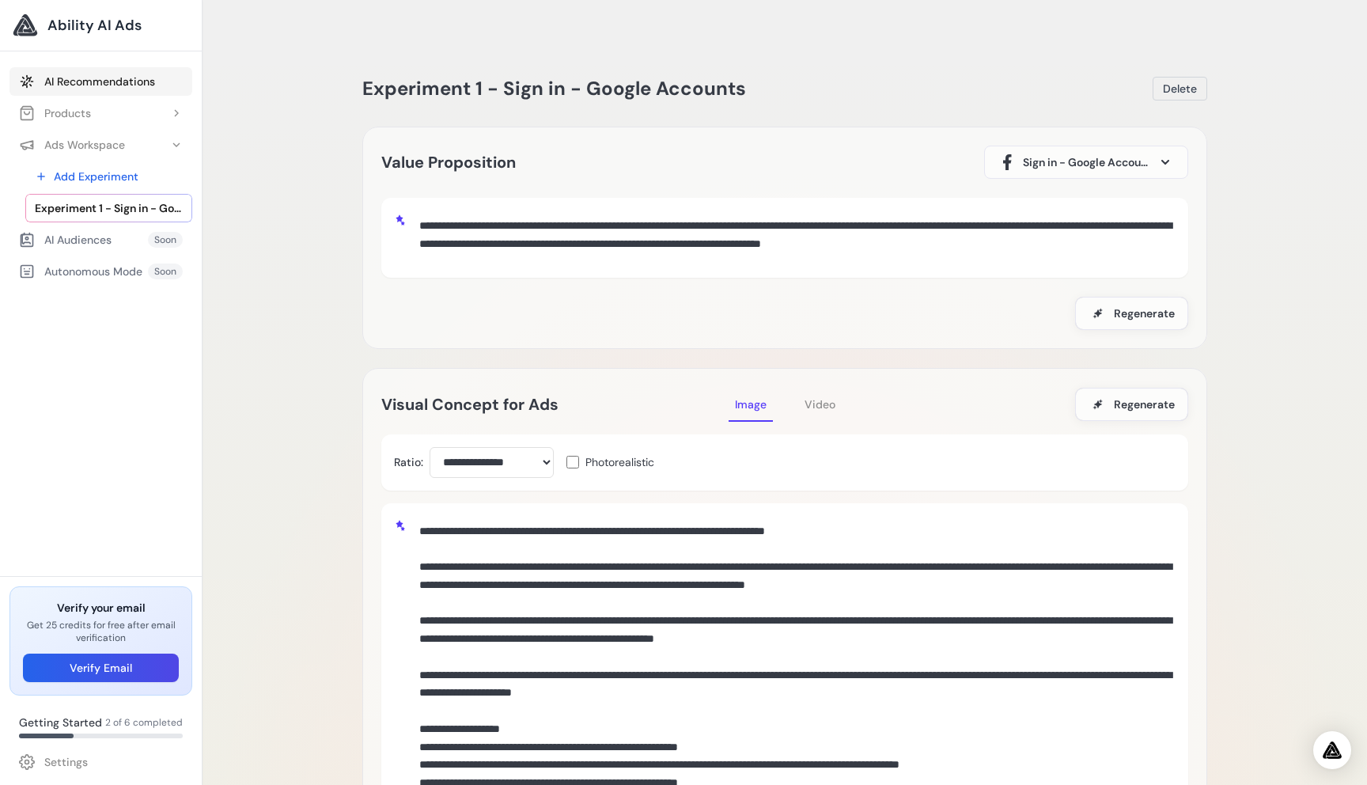
click at [119, 67] on link "AI Recommendations" at bounding box center [100, 81] width 183 height 28
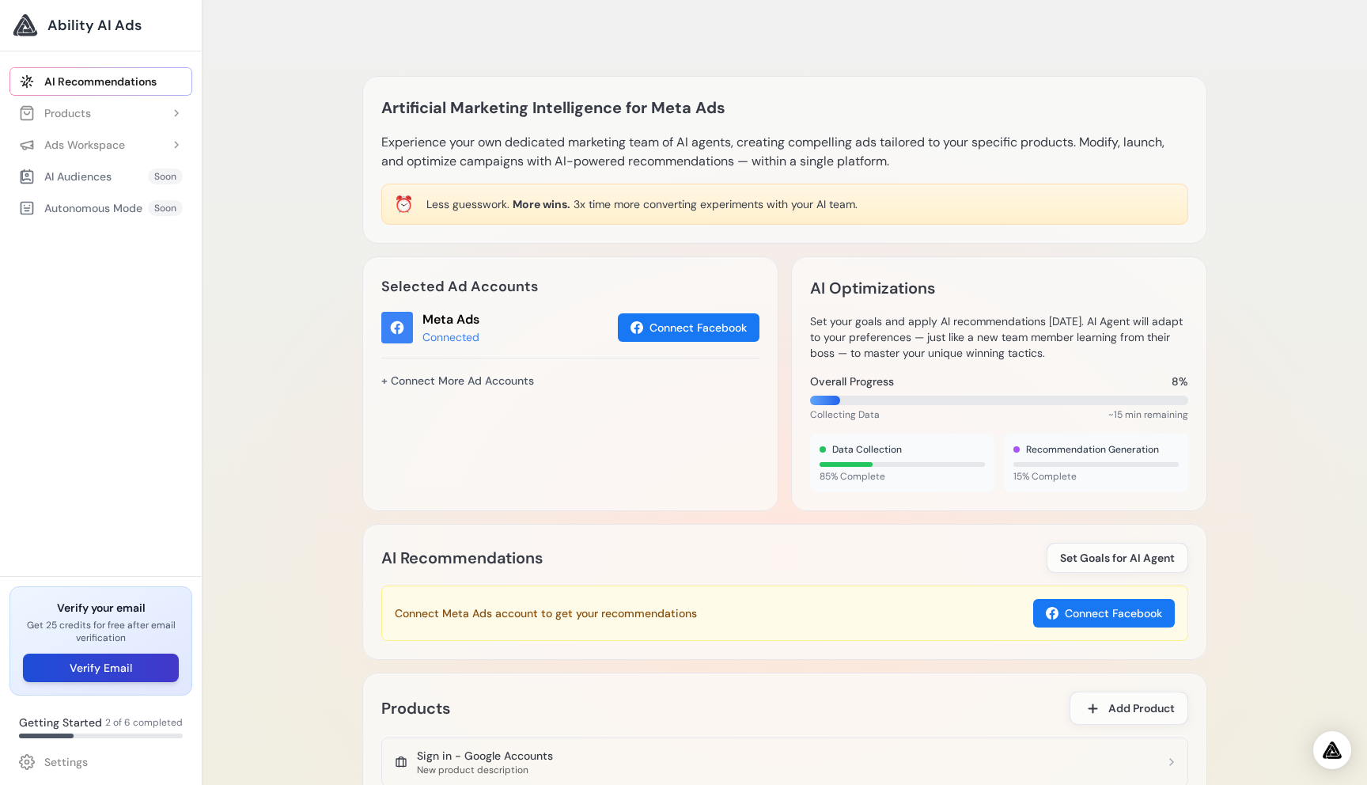
click at [114, 717] on span "2 of 6 completed" at bounding box center [144, 722] width 78 height 13
